Goal: Information Seeking & Learning: Find contact information

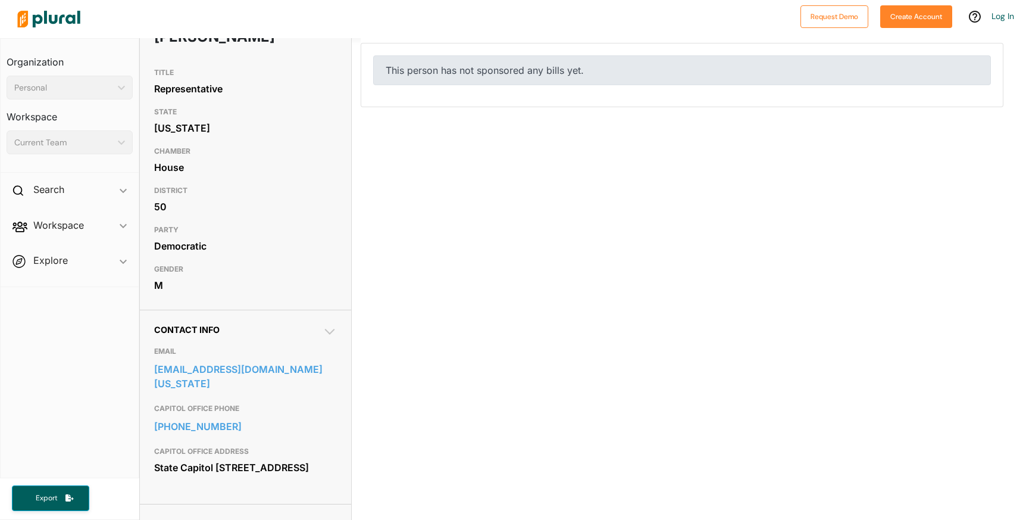
scroll to position [85, 0]
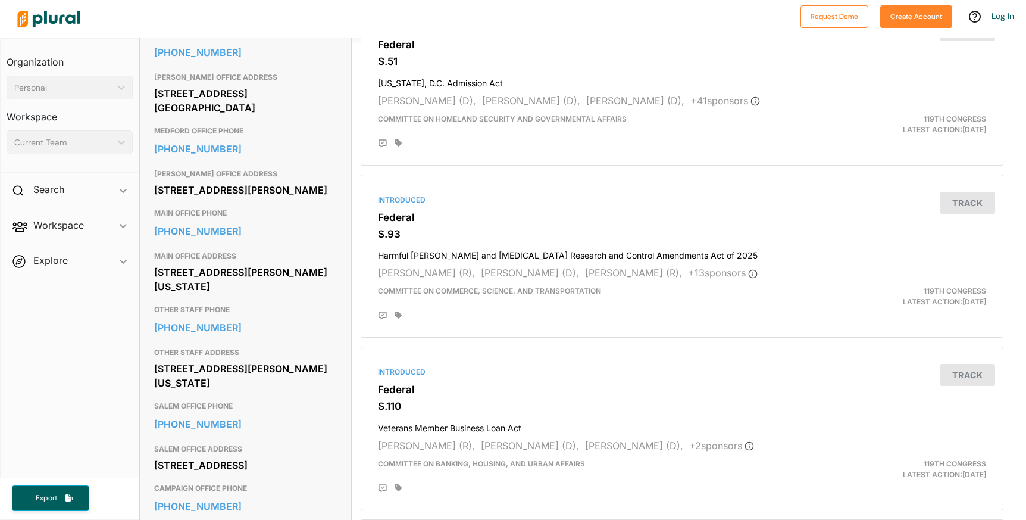
scroll to position [653, 0]
drag, startPoint x: 143, startPoint y: 255, endPoint x: 237, endPoint y: 261, distance: 94.2
click at [237, 261] on div "Contact Info EMAIL [URL][DOMAIN_NAME][PERSON_NAME] BEND OFFICE PHONE [PHONE_NUM…" at bounding box center [246, 218] width 212 height 924
copy link "[PHONE_NUMBER]"
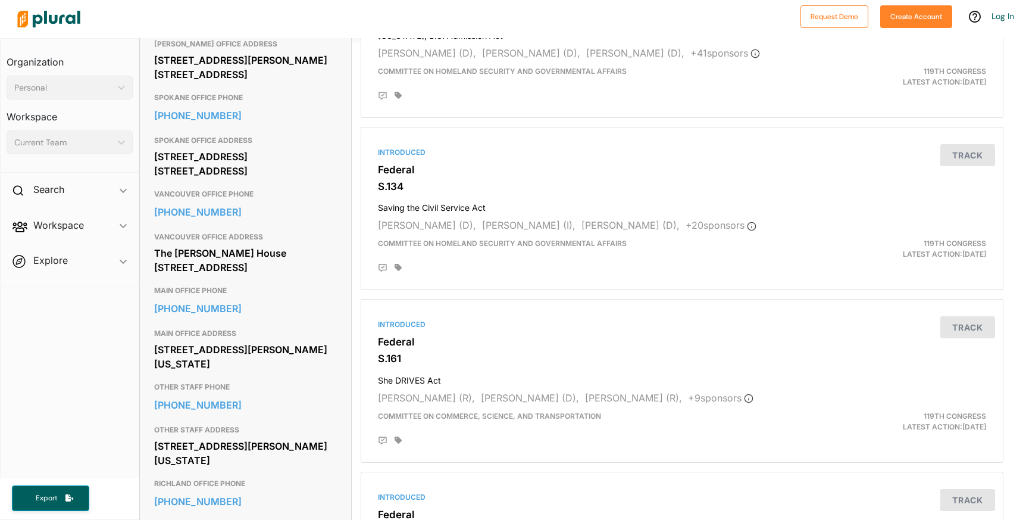
scroll to position [762, 0]
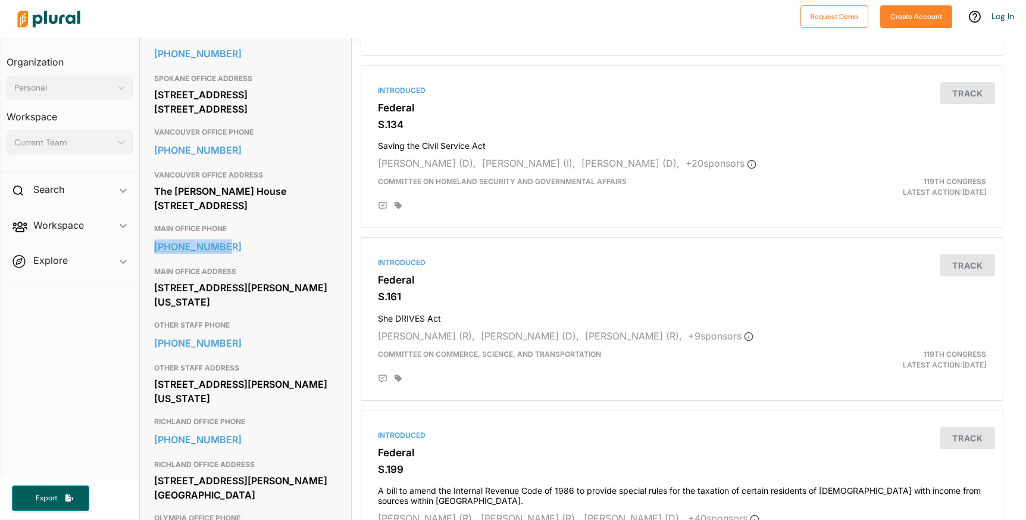
drag, startPoint x: 146, startPoint y: 257, endPoint x: 234, endPoint y: 258, distance: 87.5
click at [234, 258] on div "Contact Info EMAIL https://www.murray.senate.gov/write-to-patty/ SEATTLE OFFICE…" at bounding box center [246, 138] width 212 height 981
copy link "202-224-2621"
